Goal: Task Accomplishment & Management: Complete application form

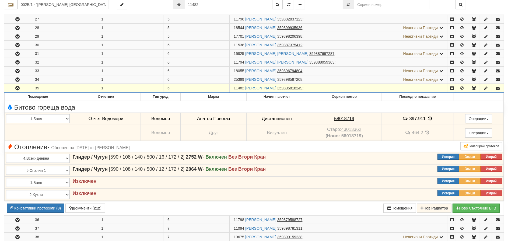
scroll to position [323, 0]
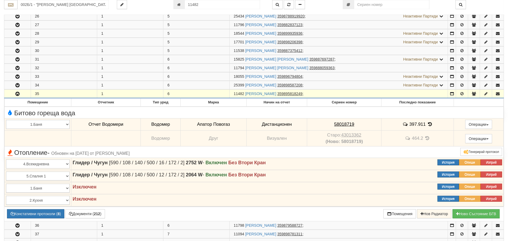
click at [18, 94] on icon "button" at bounding box center [17, 94] width 6 height 4
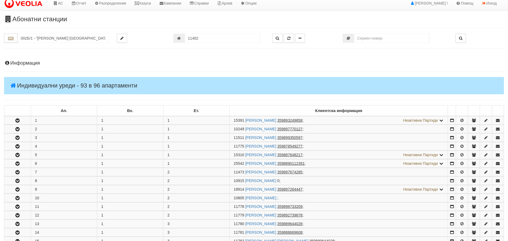
scroll to position [0, 0]
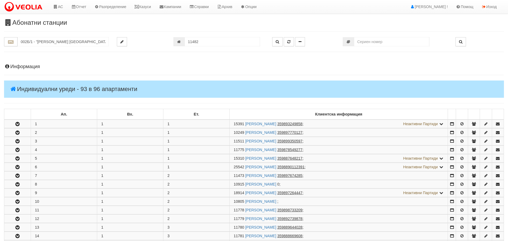
click at [393, 8] on div "АС Отчет Настройки Период Глобални Параметри Сваляне Отчетни Карти Нулиране УДР" at bounding box center [246, 6] width 493 height 13
click at [198, 40] on input "11482" at bounding box center [222, 41] width 75 height 9
type input "19252"
type input "215/1 - "ВЕОЛИЯ ЕНЕРДЖИ ВАРНА " ЕАД"
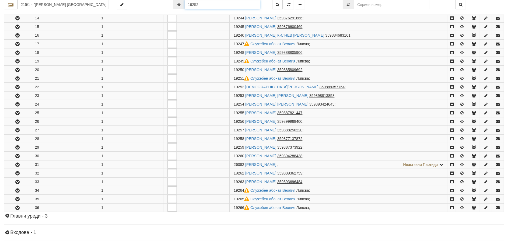
scroll to position [287, 0]
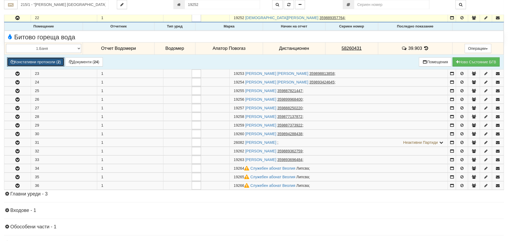
click at [48, 63] on button "Констативни протоколи ( 2 )" at bounding box center [35, 61] width 57 height 9
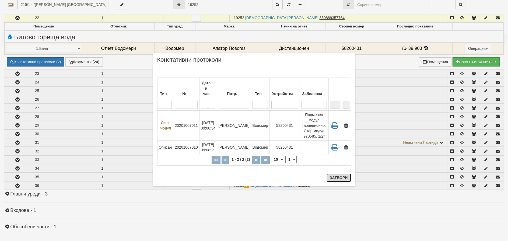
click at [344, 176] on button "Затвори" at bounding box center [339, 177] width 24 height 9
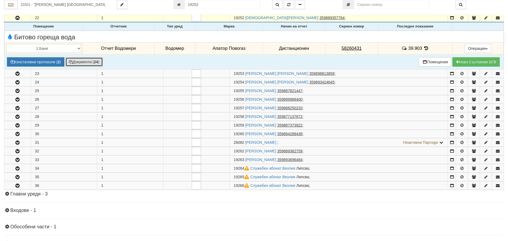
click at [79, 63] on button "Документи ( 24 )" at bounding box center [83, 61] width 37 height 9
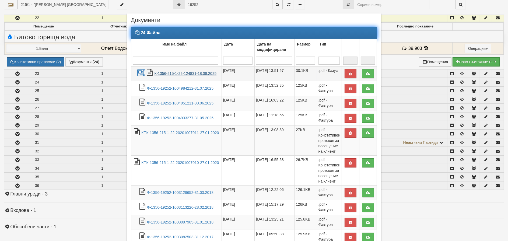
click at [183, 74] on link "К-1356-215-1-22-124831-18.08.2025" at bounding box center [185, 73] width 62 height 4
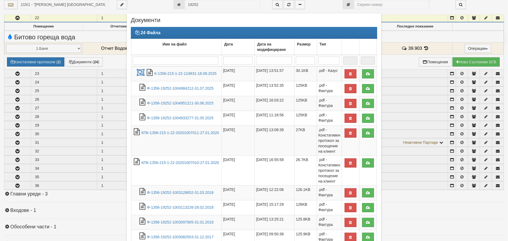
click at [219, 21] on div "Документи" at bounding box center [254, 21] width 246 height 9
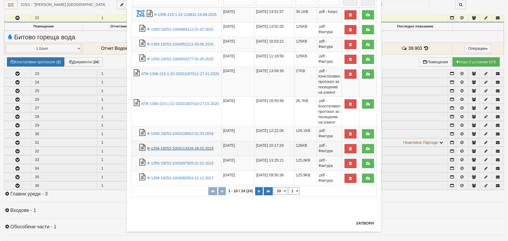
scroll to position [63, 0]
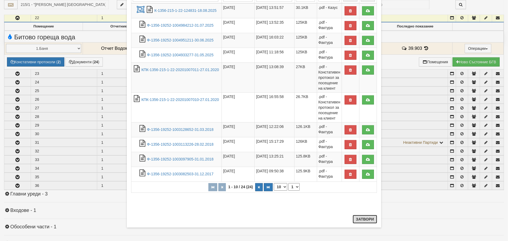
click at [361, 219] on button "Затвори" at bounding box center [365, 219] width 24 height 9
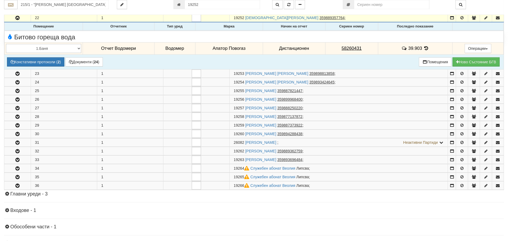
click at [426, 48] on icon at bounding box center [426, 48] width 6 height 5
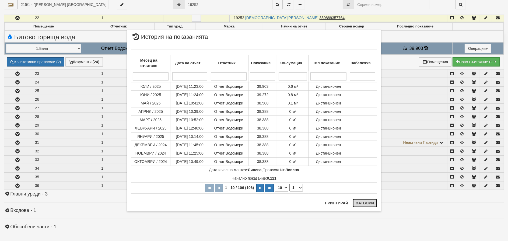
click at [362, 203] on button "Затвори" at bounding box center [365, 203] width 24 height 9
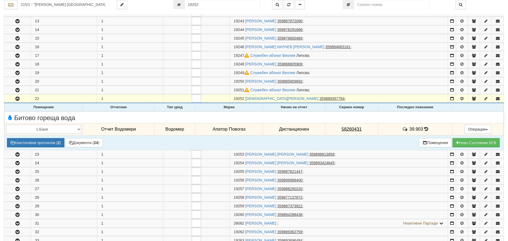
scroll to position [179, 0]
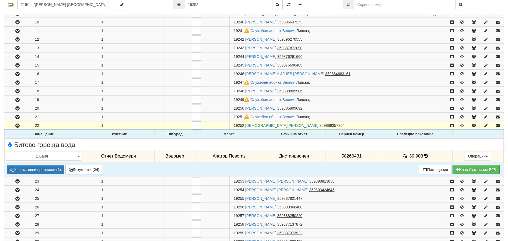
click at [426, 155] on icon at bounding box center [426, 156] width 4 height 5
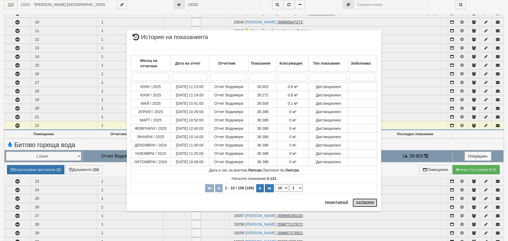
click at [367, 202] on button "Затвори" at bounding box center [365, 202] width 24 height 9
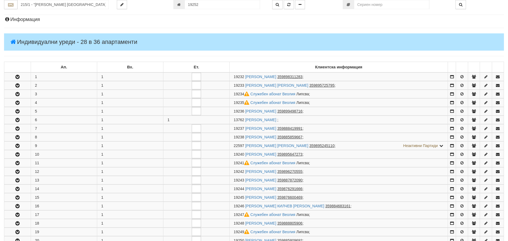
scroll to position [0, 0]
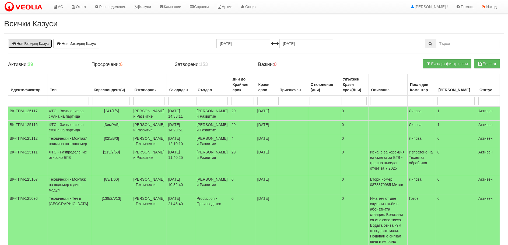
click at [29, 42] on link "Нов Входящ Казус" at bounding box center [30, 43] width 44 height 9
click at [111, 99] on input "search" at bounding box center [111, 101] width 37 height 8
type input "215"
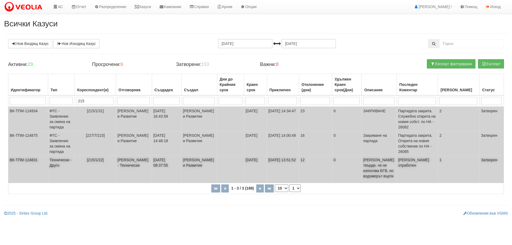
click at [61, 160] on td "Технически - Друго" at bounding box center [61, 169] width 27 height 27
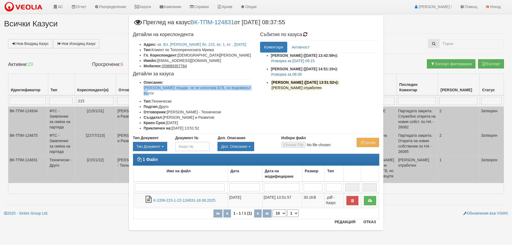
drag, startPoint x: 251, startPoint y: 87, endPoint x: 140, endPoint y: 86, distance: 111.2
click at [140, 86] on ul "Описание: Клиентката твърди, че не използва БГВ, но водомерът върти Тип: Технич…" at bounding box center [192, 105] width 119 height 51
copy p "[PERSON_NAME] твърди, че не използва БГВ, но водомерът върти"
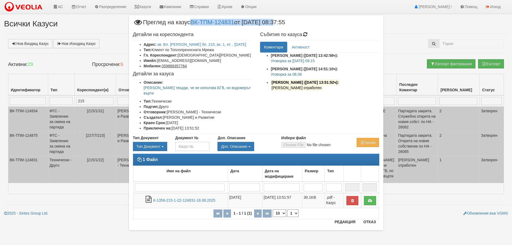
drag, startPoint x: 193, startPoint y: 21, endPoint x: 276, endPoint y: 23, distance: 83.2
click at [276, 23] on span "Преглед на казус ВК-ТПМ-124831 от 01/08/2025 08:37:55" at bounding box center [209, 24] width 152 height 10
copy span "ВК-ТПМ-124831 от 01/08/2025"
click at [370, 221] on button "Отказ" at bounding box center [369, 222] width 19 height 9
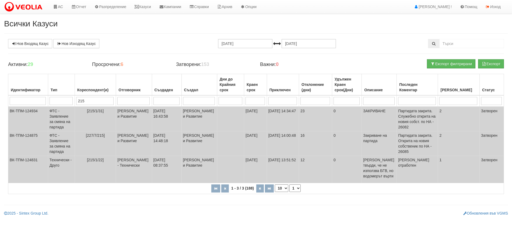
click at [100, 100] on input "215" at bounding box center [95, 101] width 38 height 8
click at [94, 98] on input "215" at bounding box center [95, 101] width 38 height 8
type input "215/"
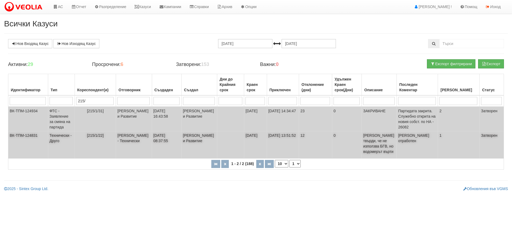
type input "215/1"
type input "215/1/"
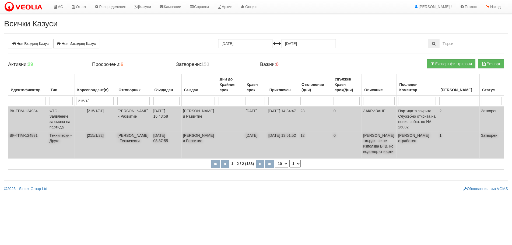
click at [97, 133] on span "[215/1/22]" at bounding box center [95, 135] width 17 height 4
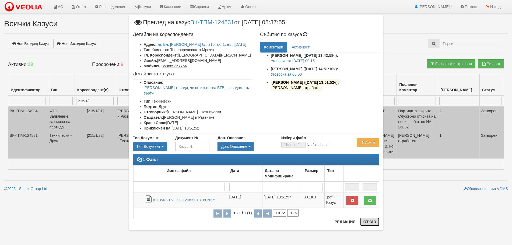
click at [366, 223] on button "Отказ" at bounding box center [369, 222] width 19 height 9
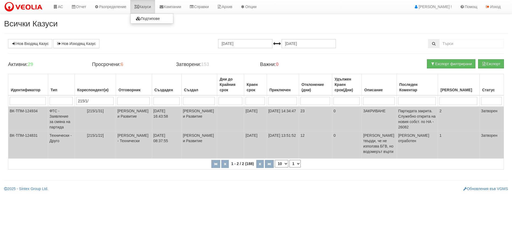
click at [143, 6] on link "Казуси" at bounding box center [142, 6] width 25 height 13
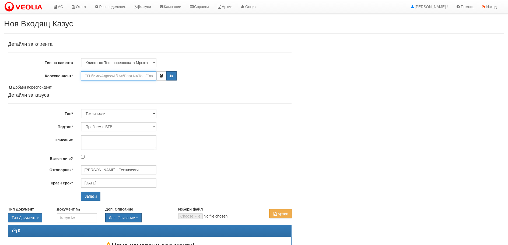
click at [103, 76] on input "Кореспондент*" at bounding box center [118, 75] width 75 height 9
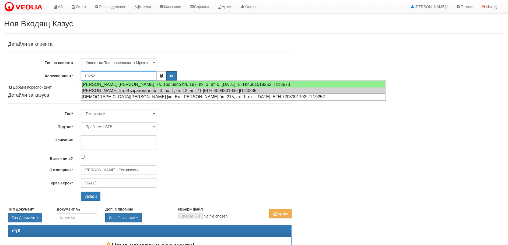
click at [113, 96] on div "ДИЯНА ЦОНЕВА ПЕНЧЕВА |кв. Вл. Варненчик бл. 215, вх. 1, ет. , ап. 22 |ЕГН:72083…" at bounding box center [234, 96] width 304 height 7
type input "ДИЯНА ЦОНЕВА ПЕНЧЕВА"
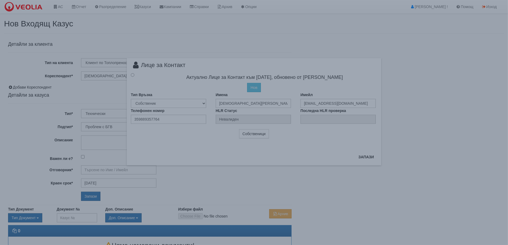
type input "[PERSON_NAME] - Технически"
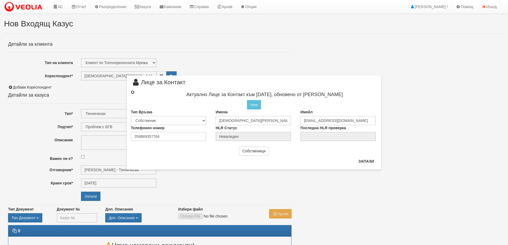
click at [134, 94] on input "radio" at bounding box center [132, 91] width 3 height 3
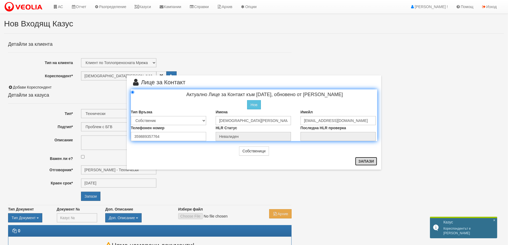
click at [374, 161] on button "Запази" at bounding box center [366, 161] width 22 height 9
radio input "true"
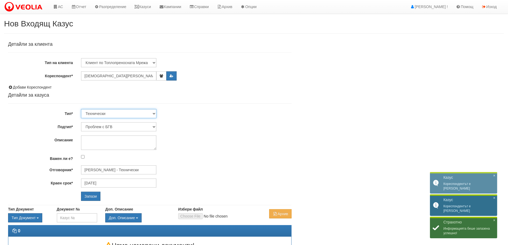
click at [153, 113] on select "Технически ФТС Търговски Административен Производствен Експлоатационен Финансов…" at bounding box center [118, 113] width 75 height 9
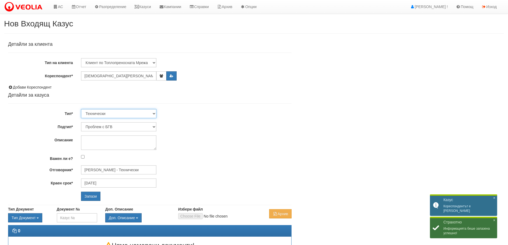
select select "1"
click at [81, 109] on select "Технически ФТС Търговски Административен Производствен Експлоатационен Финансов…" at bounding box center [118, 113] width 75 height 9
type input "[DATE]"
type input "[PERSON_NAME] и Развитие"
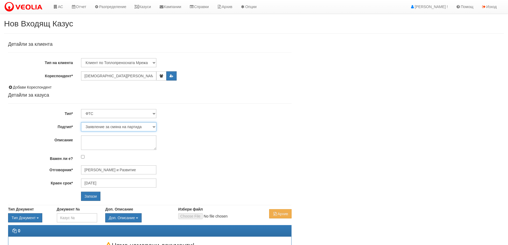
click at [154, 126] on select "Заявление за смяна на партида Заявление за равни месечни вноски Разпределение о…" at bounding box center [118, 126] width 75 height 9
select select "Възражения върху начислени суми"
click at [81, 122] on select "Заявление за смяна на партида Заявление за равни месечни вноски Разпределение о…" at bounding box center [118, 126] width 75 height 9
type input "[PERSON_NAME] и Развитие"
click at [89, 138] on textarea "Описание" at bounding box center [118, 142] width 75 height 15
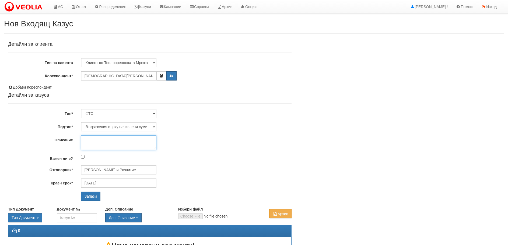
click at [87, 137] on textarea "Описание" at bounding box center [118, 142] width 75 height 15
paste textarea "[PERSON_NAME] твърди, че не използва БГВ, но водомерът върти"
click at [128, 141] on textarea "Клиентката твърди, че не използва БГВ, но водомерът върти.Имота е посетен от" at bounding box center [118, 142] width 75 height 15
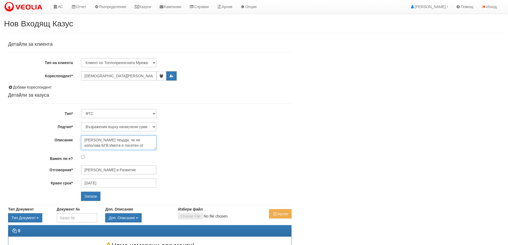
click at [93, 146] on textarea "Клиентката твърди, че не използва БГВ.Имота е посетен от" at bounding box center [118, 142] width 75 height 15
click at [129, 145] on textarea "Клиентката твърди, че не използва БГВ. Имота е посетен от" at bounding box center [118, 142] width 75 height 15
click at [83, 139] on textarea "Клиентката твърди, че не използва БГВ." at bounding box center [118, 142] width 75 height 15
paste textarea "ВК-ТПМ-124831 от 01/08/2025"
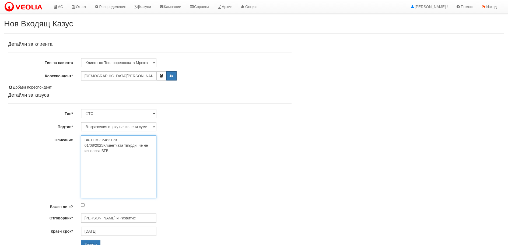
drag, startPoint x: 155, startPoint y: 148, endPoint x: 186, endPoint y: 199, distance: 59.5
click at [186, 198] on div "ВК-ТПМ-124831 от 01/08/2025Клиентката твърди, че не използва БГВ." at bounding box center [186, 166] width 219 height 63
click at [83, 139] on textarea "ВК-ТПМ-124831 от 01/08/2025 Клиентката твърди, че не използва БГВ." at bounding box center [118, 167] width 75 height 65
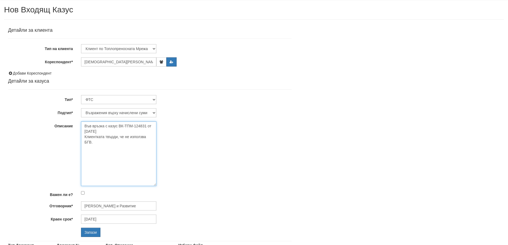
scroll to position [27, 0]
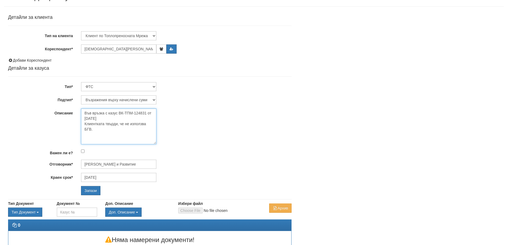
drag, startPoint x: 154, startPoint y: 171, endPoint x: 156, endPoint y: 142, distance: 29.7
click at [156, 142] on div "Във връзка с казус ВК-ТПМ-124831 от [DATE] Клиентката твърди, че не използва БГ…" at bounding box center [186, 126] width 219 height 36
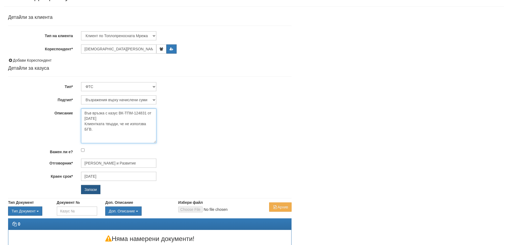
type textarea "Във връзка с казус ВК-ТПМ-124831 от [DATE] Клиентката твърди, че не използва БГ…"
click at [87, 188] on input "Запази" at bounding box center [90, 189] width 19 height 9
click at [85, 190] on input "Запази" at bounding box center [90, 189] width 19 height 9
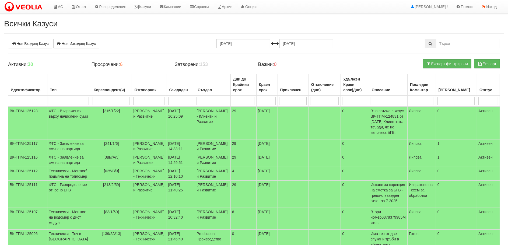
click at [142, 99] on input "search" at bounding box center [148, 101] width 31 height 8
type input "или"
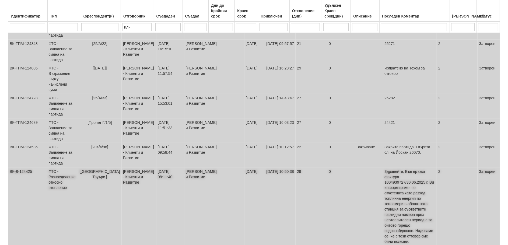
scroll to position [176, 0]
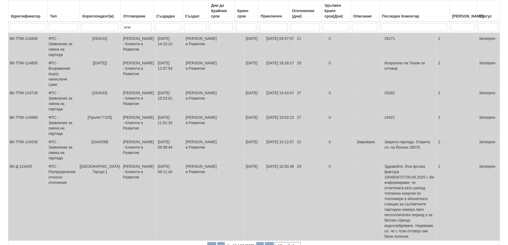
type input "или"
click at [282, 242] on select "10 20 30 40" at bounding box center [281, 246] width 13 height 8
select select "40"
click at [275, 242] on select "10 20 30 40" at bounding box center [281, 246] width 13 height 8
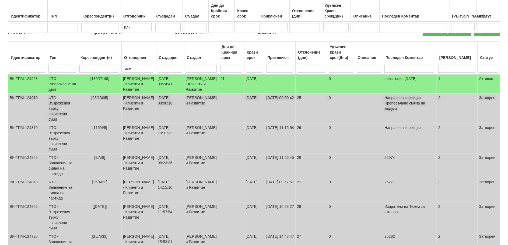
scroll to position [14, 0]
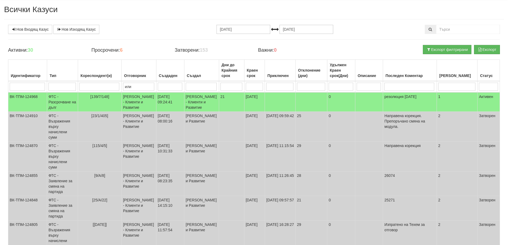
click at [486, 83] on input "search" at bounding box center [488, 87] width 19 height 8
type input "[PERSON_NAME]"
type input "ак"
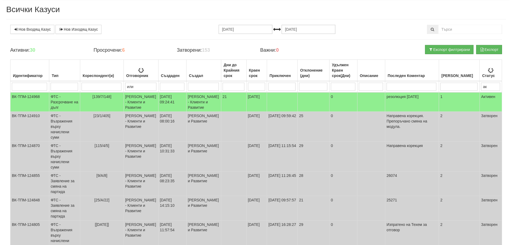
scroll to position [0, 0]
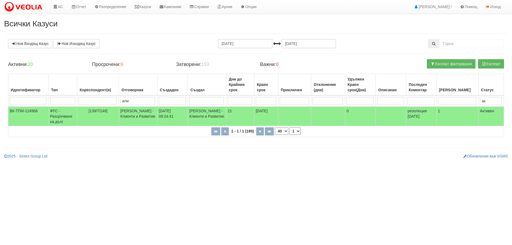
type input "ак"
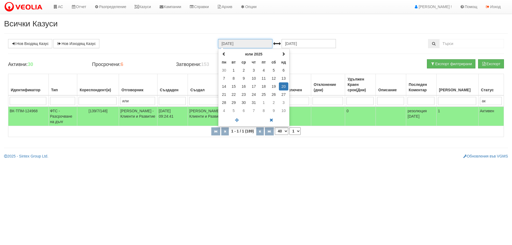
click at [246, 45] on input "[DATE]" at bounding box center [245, 43] width 54 height 9
click at [222, 53] on span at bounding box center [224, 54] width 4 height 4
click at [254, 70] on td "1" at bounding box center [254, 70] width 10 height 8
type input "[DATE]"
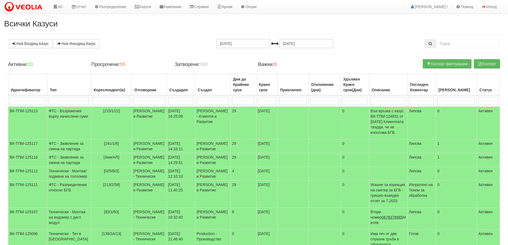
click at [149, 99] on input "search" at bounding box center [148, 101] width 31 height 8
type input "илиа"
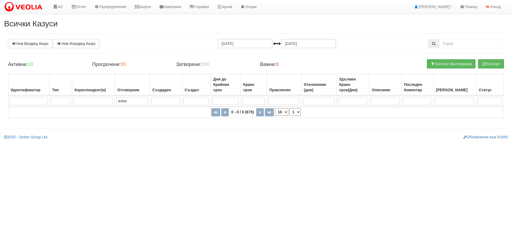
type input "или"
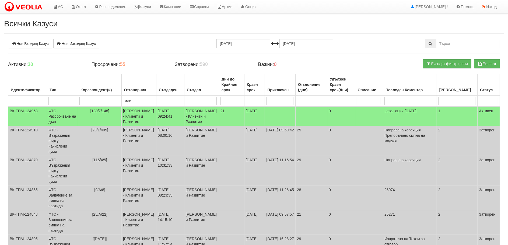
type input "[PERSON_NAME]"
click at [486, 102] on input "search" at bounding box center [488, 101] width 19 height 8
type input "[PERSON_NAME]"
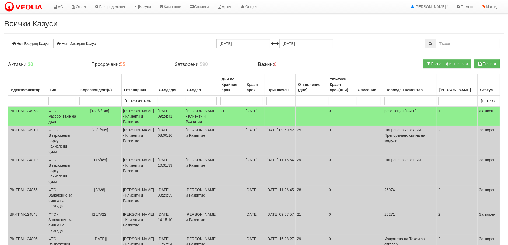
type input "[PERSON_NAME]"
type input "ак"
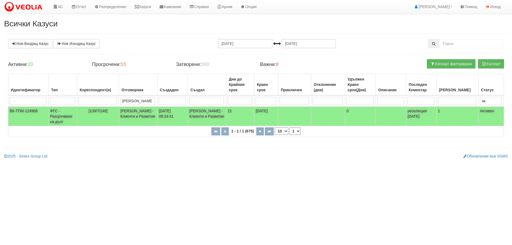
type input "ак"
click at [59, 120] on td "ФТС - Разсрочване на дълг" at bounding box center [62, 116] width 29 height 19
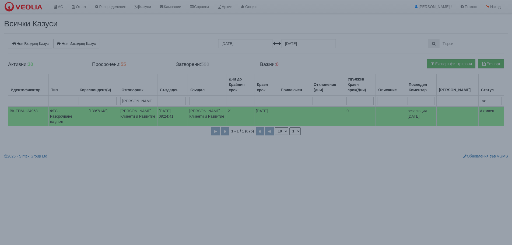
select select "1"
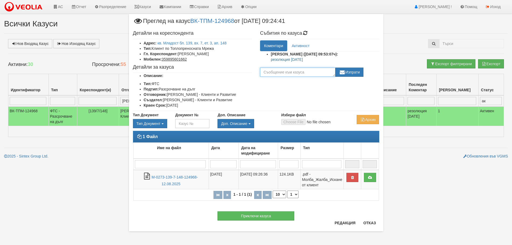
click at [279, 73] on textarea at bounding box center [297, 72] width 75 height 9
click at [371, 224] on button "Отказ" at bounding box center [369, 223] width 19 height 9
